Goal: Navigation & Orientation: Find specific page/section

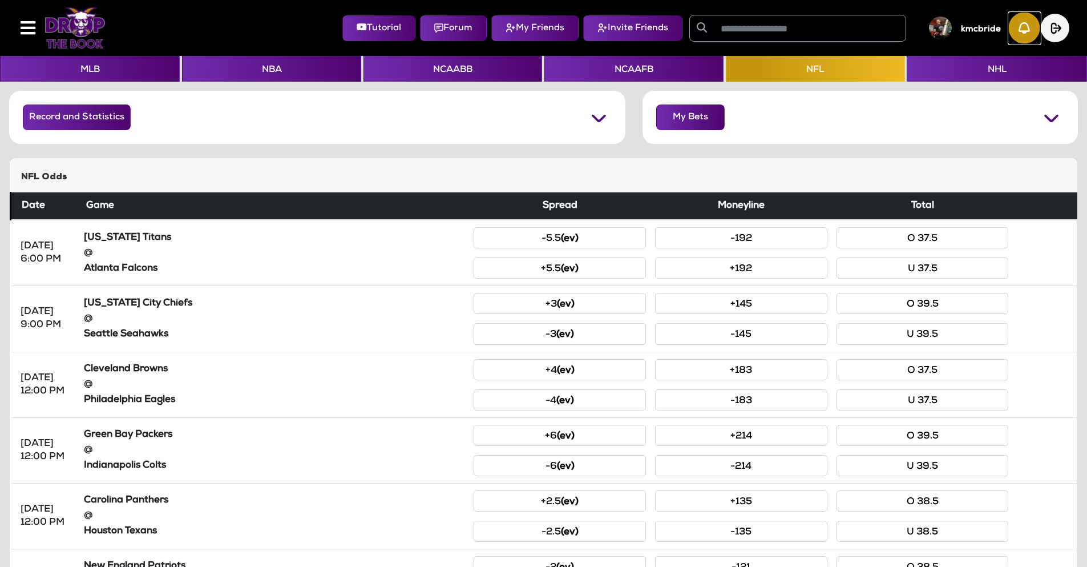
click at [1029, 37] on img "button" at bounding box center [1024, 28] width 31 height 31
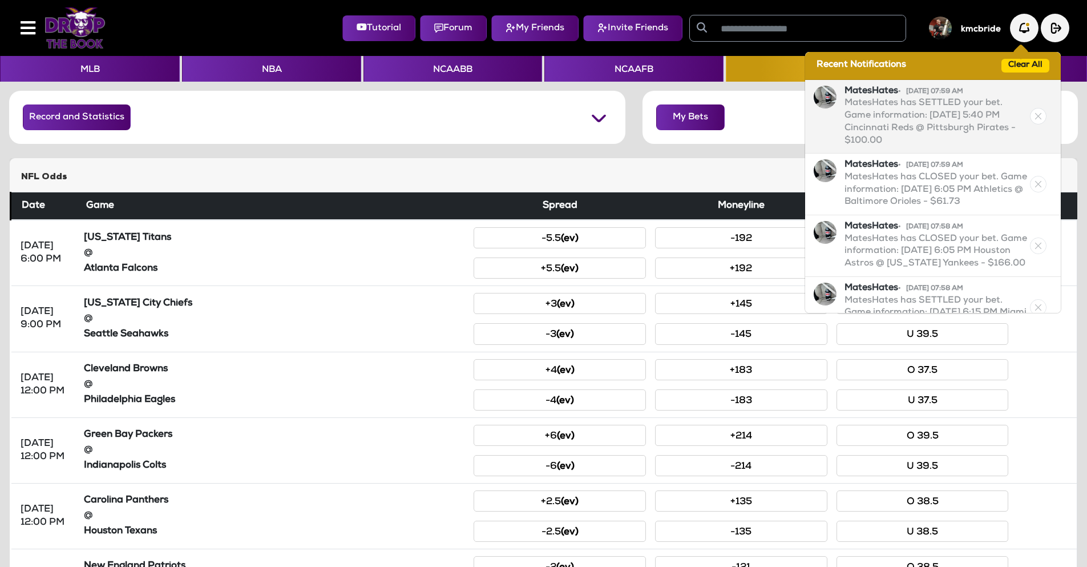
click at [892, 123] on p "MatesHates has SETTLED your bet. Game information: [DATE] 5:40 PM Cincinnati Re…" at bounding box center [935, 123] width 183 height 50
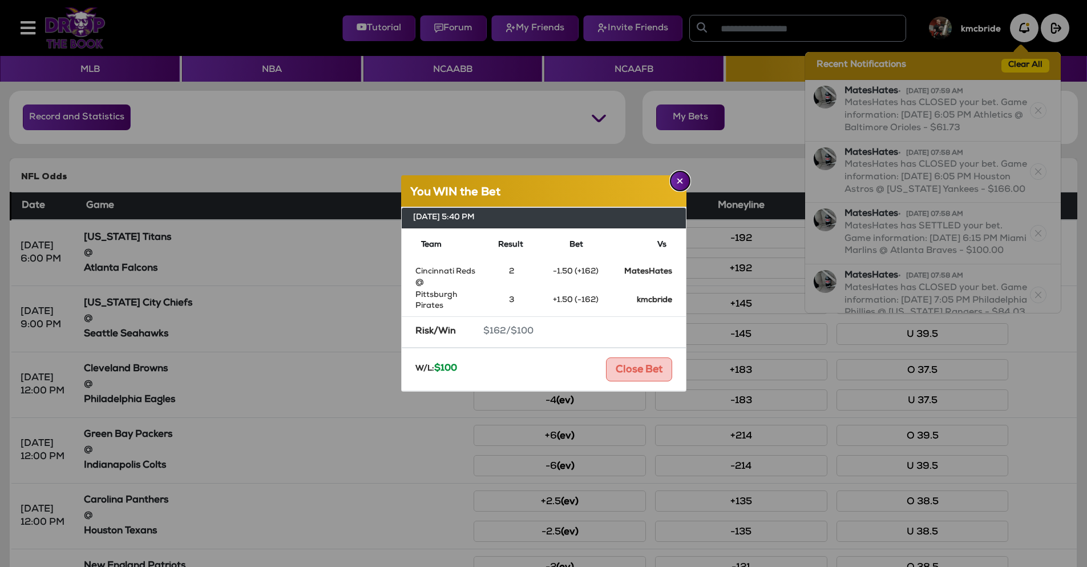
click at [679, 179] on img "Close" at bounding box center [680, 181] width 6 height 6
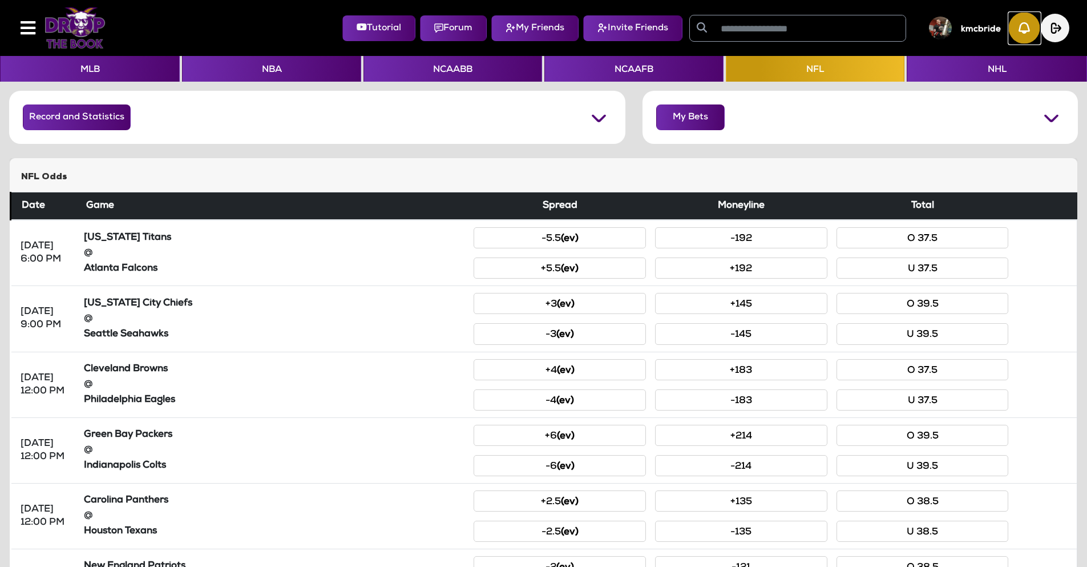
click at [1021, 34] on img "button" at bounding box center [1024, 28] width 31 height 31
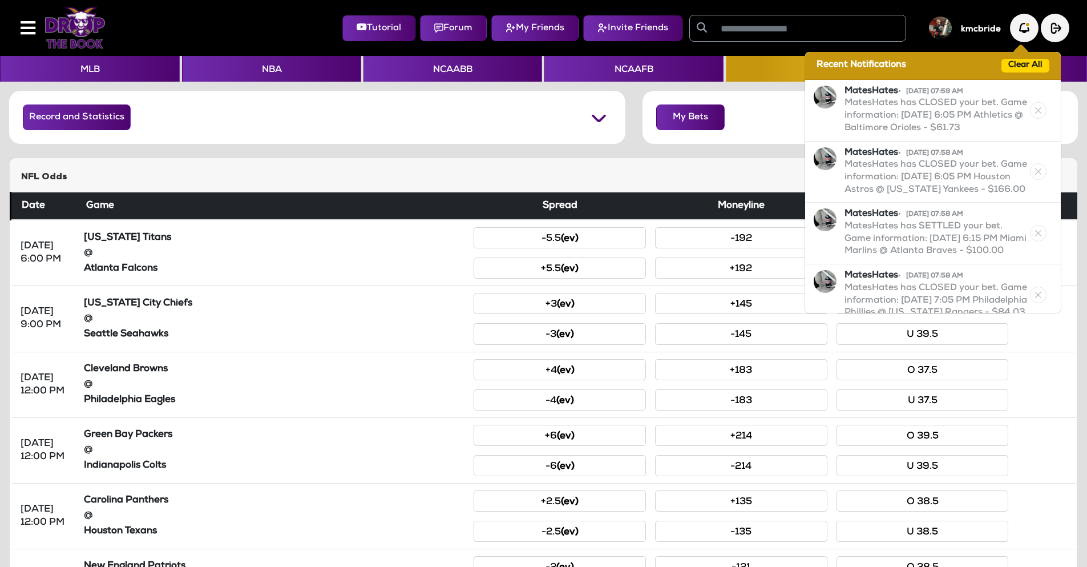
click at [76, 23] on img at bounding box center [75, 27] width 61 height 41
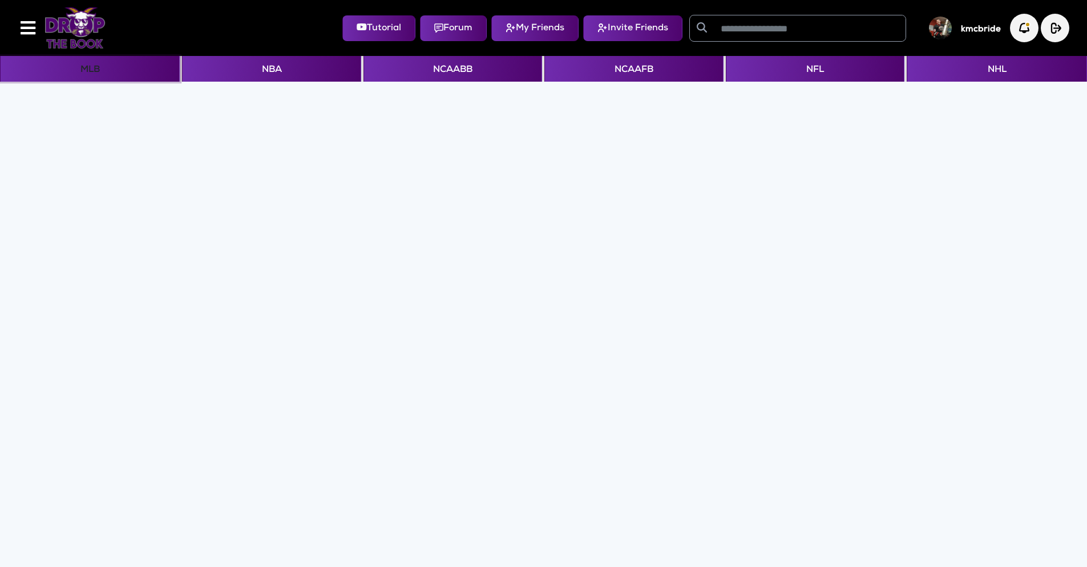
click at [105, 69] on button "MLB" at bounding box center [90, 69] width 180 height 26
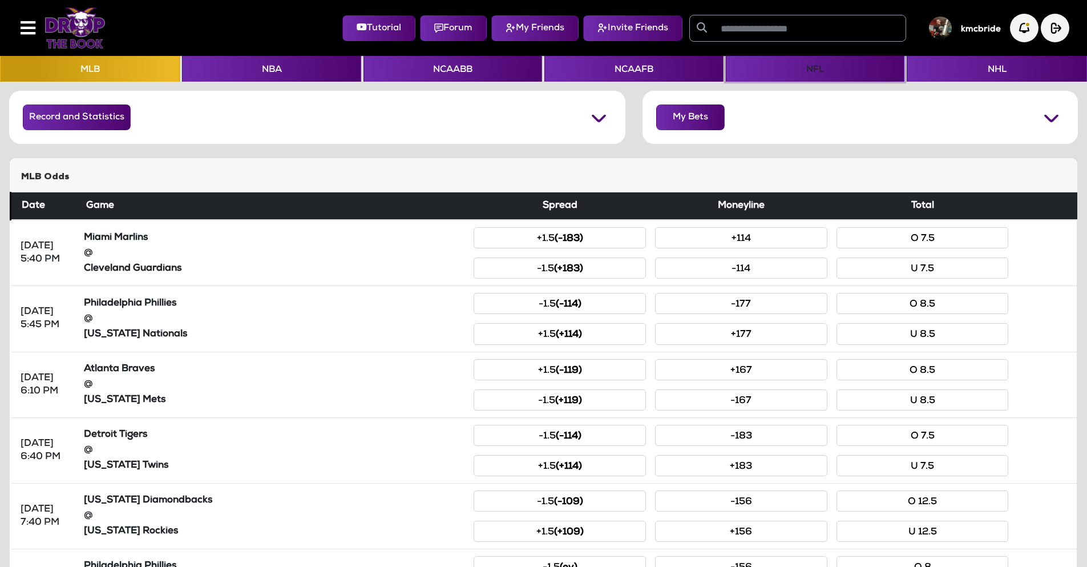
click at [803, 72] on button "NFL" at bounding box center [815, 69] width 179 height 26
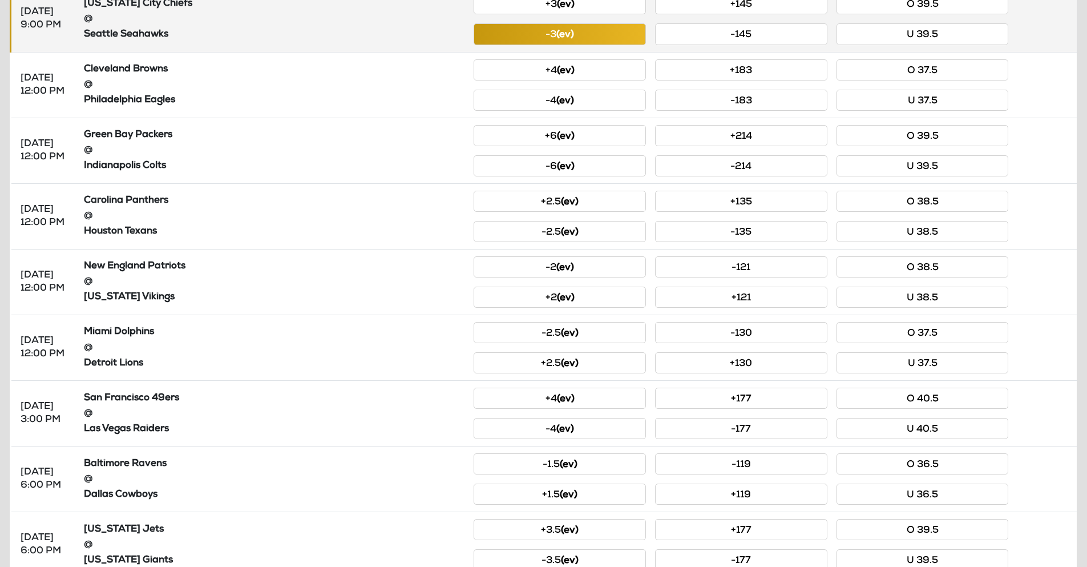
scroll to position [393, 0]
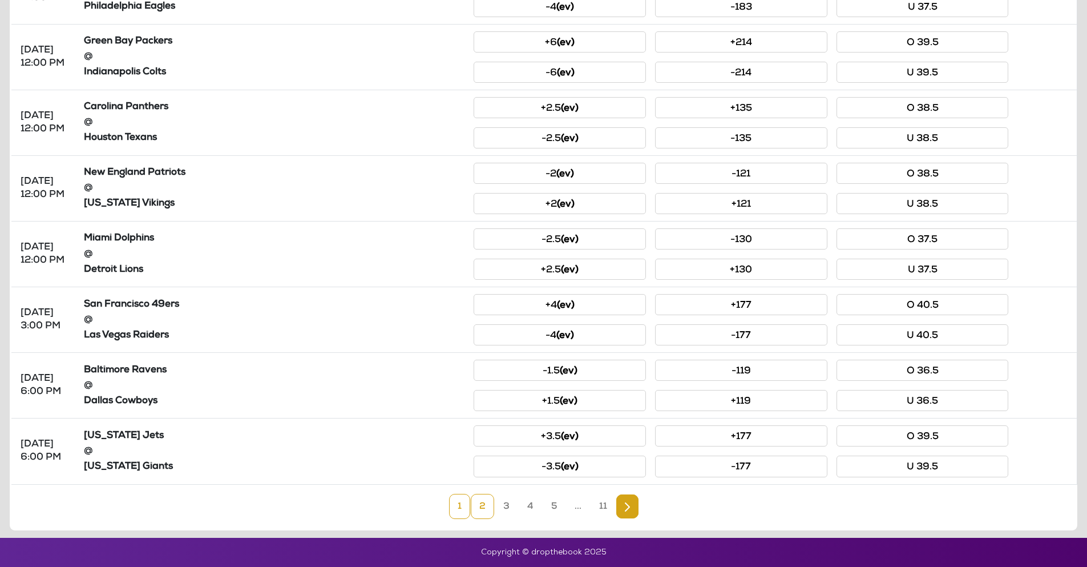
click at [484, 511] on link "2" at bounding box center [482, 506] width 23 height 25
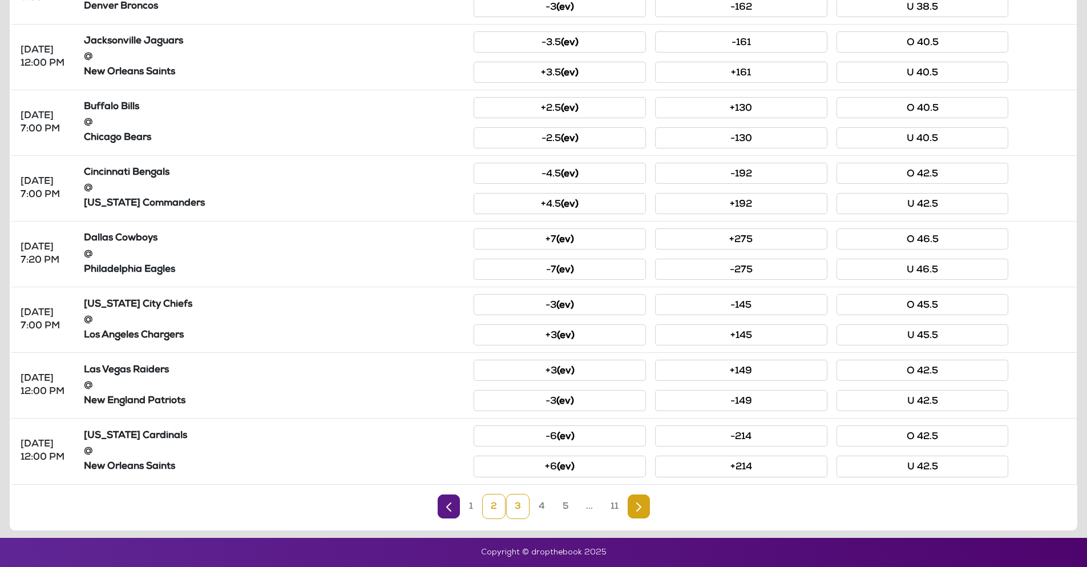
click at [520, 505] on link "3" at bounding box center [517, 506] width 23 height 25
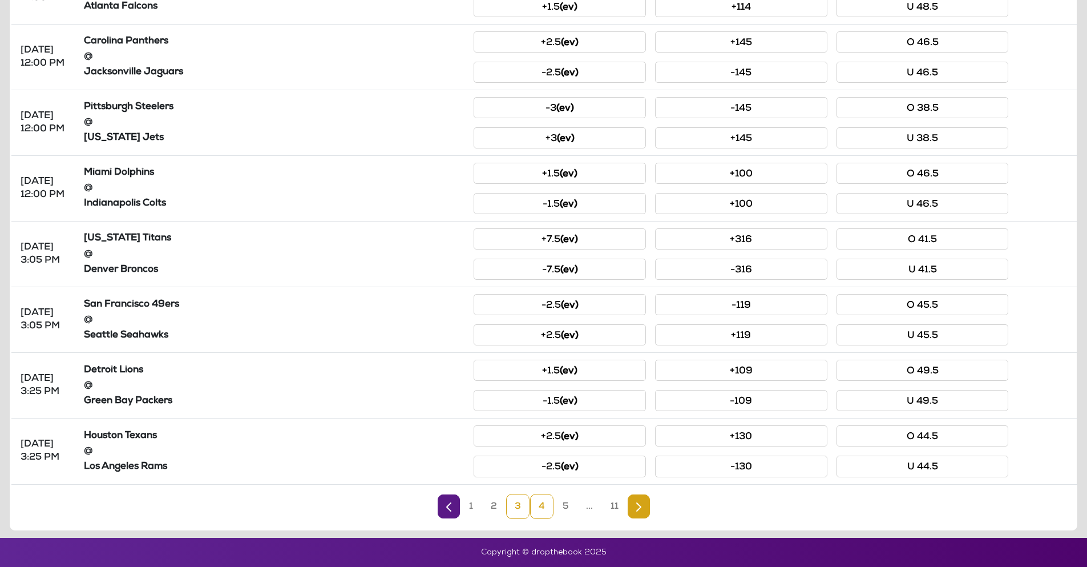
click at [545, 502] on link "4" at bounding box center [541, 506] width 23 height 25
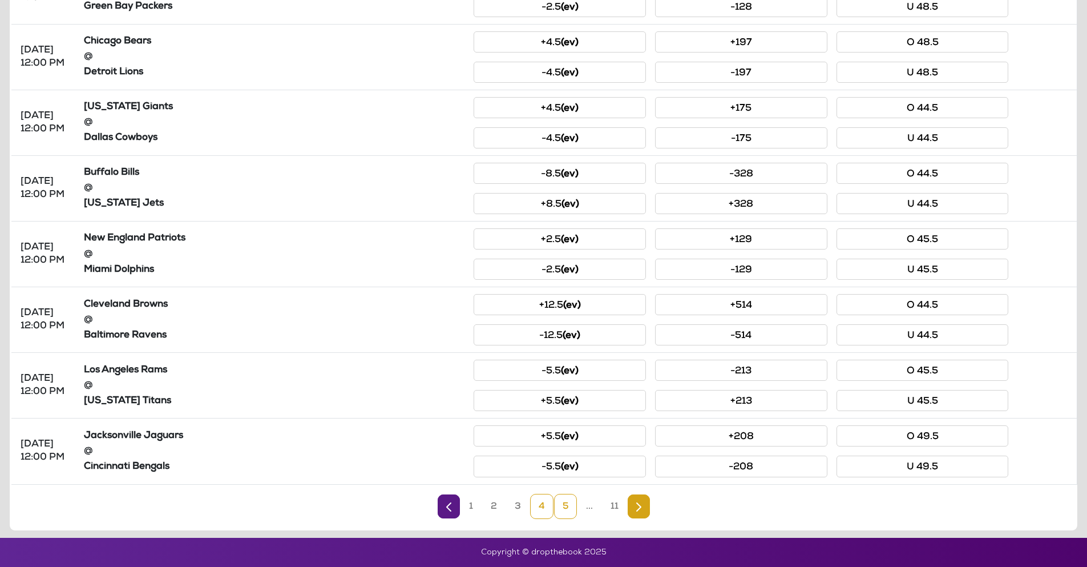
click at [562, 512] on link "5" at bounding box center [565, 506] width 23 height 25
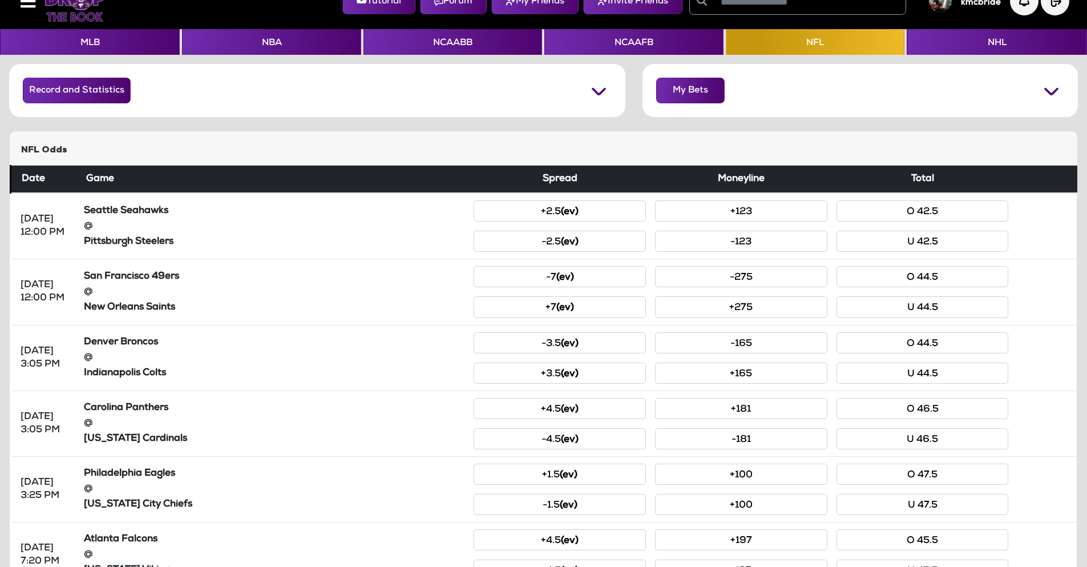
scroll to position [0, 0]
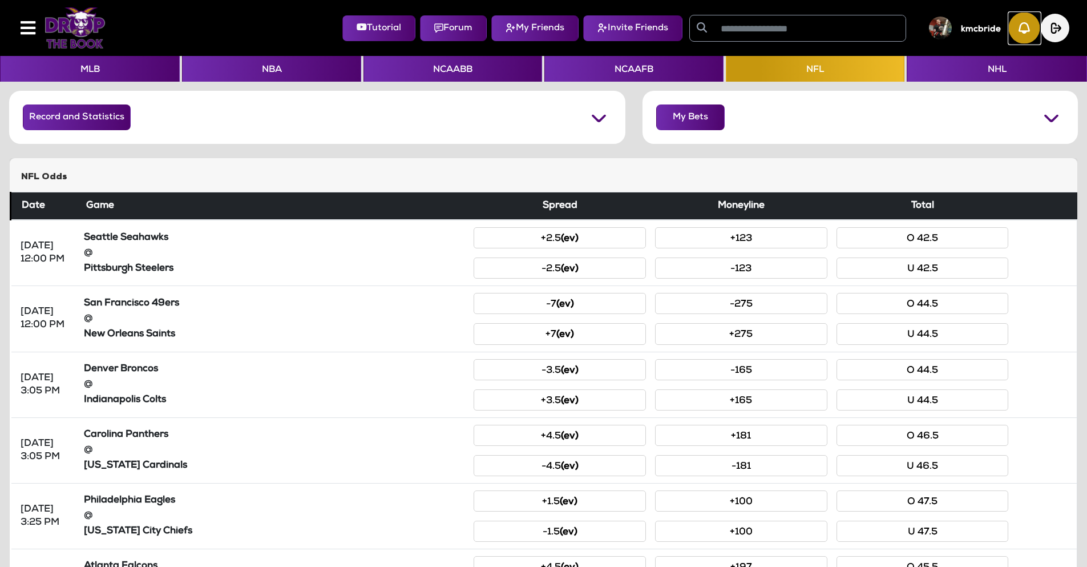
click at [1022, 23] on img "button" at bounding box center [1024, 28] width 31 height 31
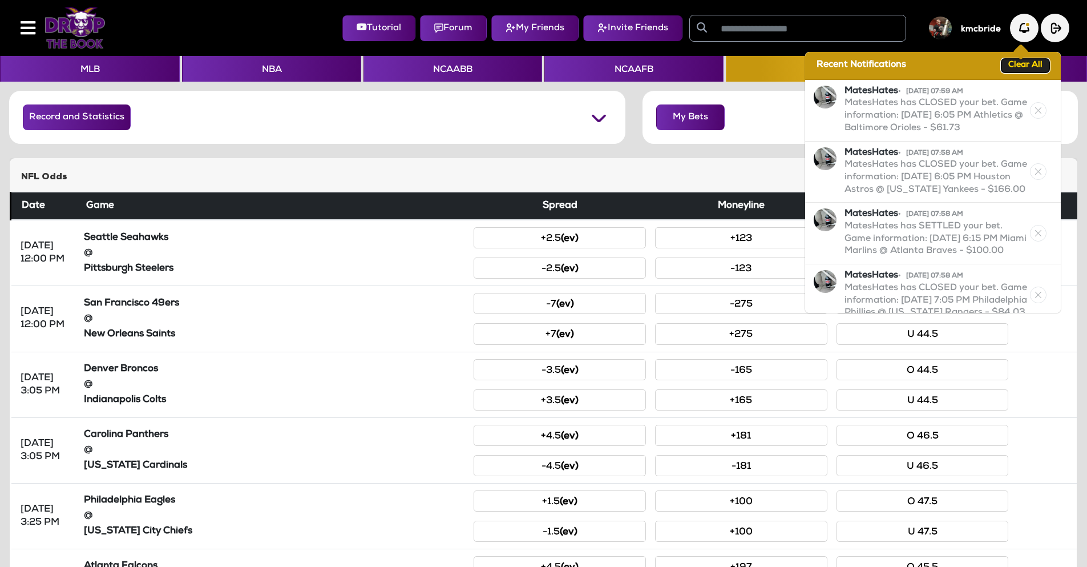
click at [1009, 64] on button "Clear All" at bounding box center [1025, 66] width 48 height 14
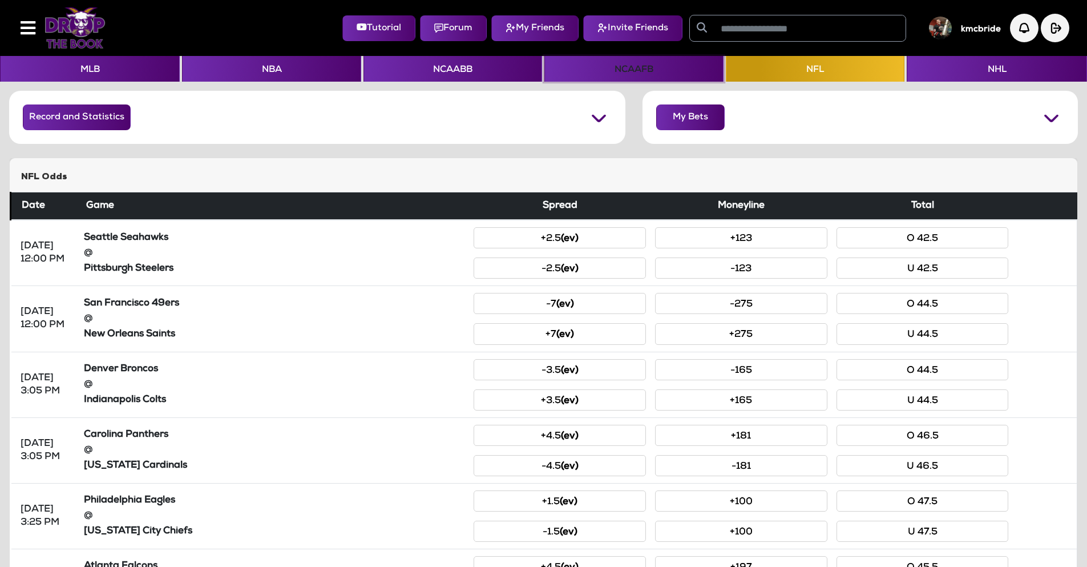
click at [578, 78] on button "NCAAFB" at bounding box center [633, 69] width 179 height 26
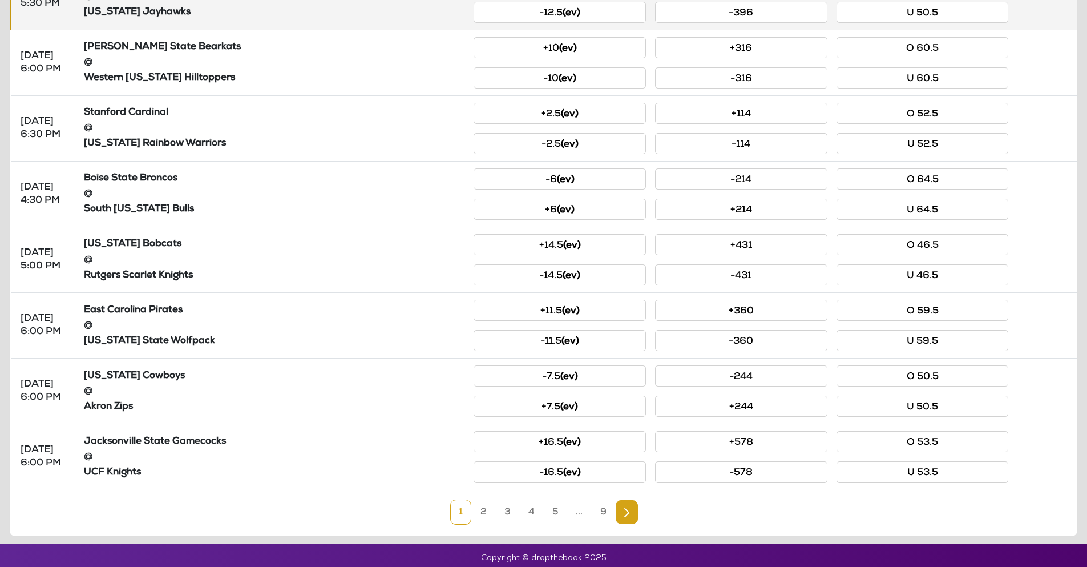
scroll to position [393, 0]
